Goal: Task Accomplishment & Management: Manage account settings

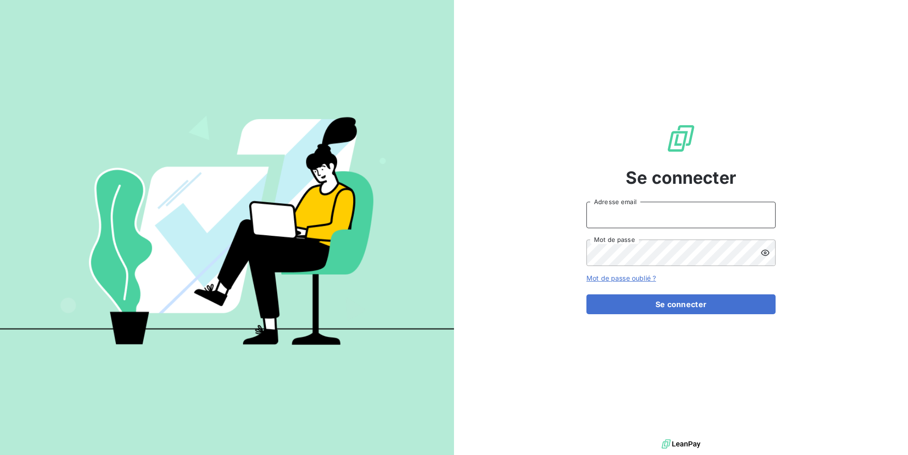
click at [621, 204] on input "Adresse email" at bounding box center [681, 215] width 189 height 26
paste input "odiceservices"
type input "admin@odiceservices"
click at [587, 295] on button "Se connecter" at bounding box center [681, 305] width 189 height 20
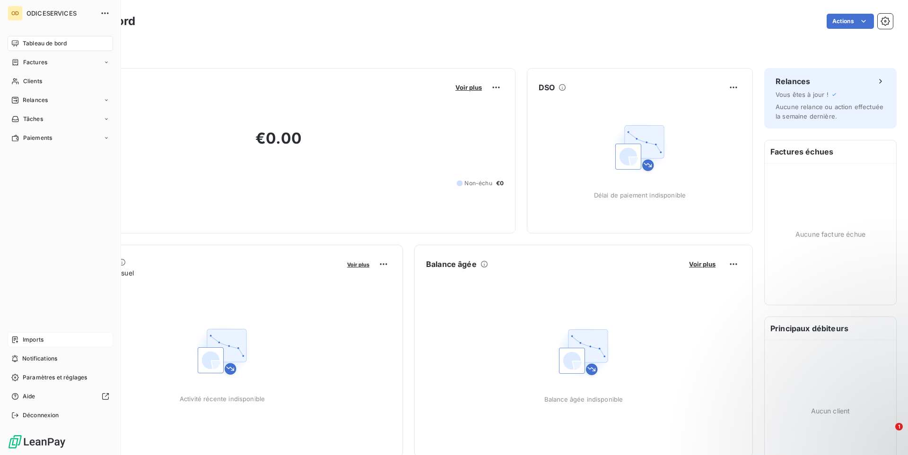
click at [50, 340] on div "Imports" at bounding box center [60, 340] width 105 height 15
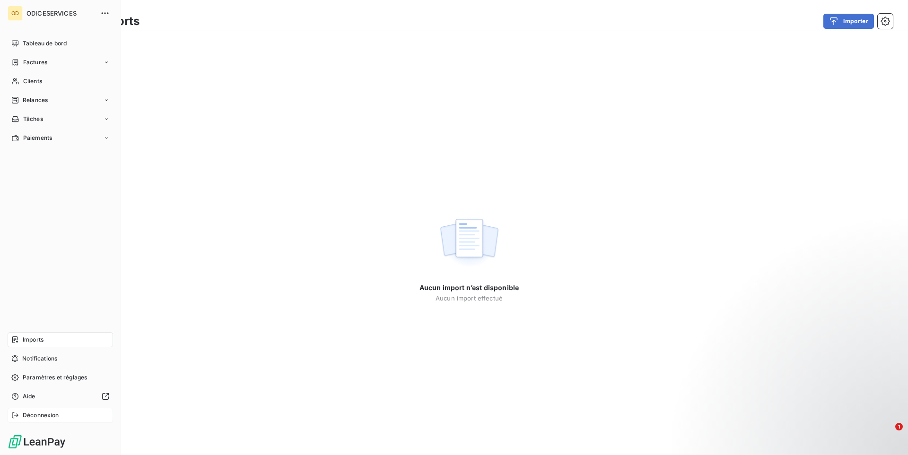
click at [39, 415] on span "Déconnexion" at bounding box center [41, 416] width 36 height 9
